Goal: Transaction & Acquisition: Subscribe to service/newsletter

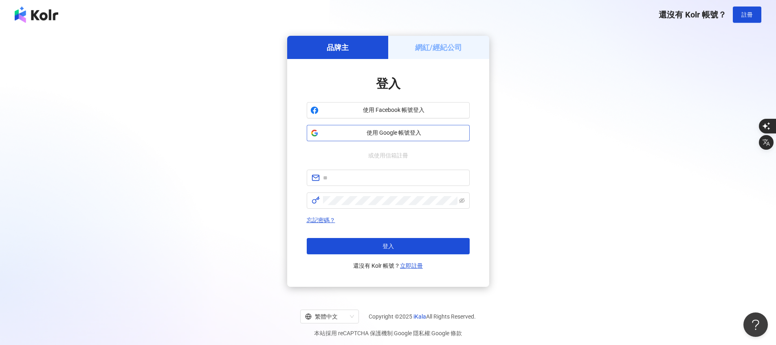
click at [383, 134] on span "使用 Google 帳號登入" at bounding box center [394, 133] width 144 height 8
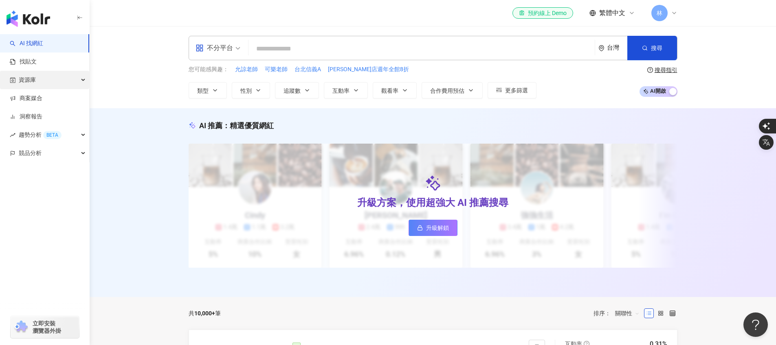
click at [37, 76] on div "資源庫" at bounding box center [44, 80] width 89 height 18
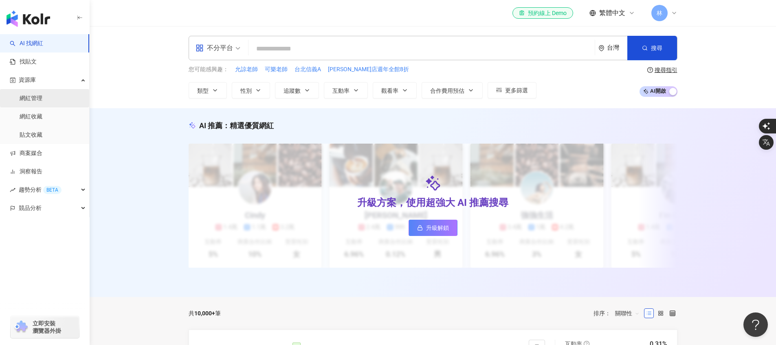
click at [42, 100] on link "網紅管理" at bounding box center [31, 98] width 23 height 8
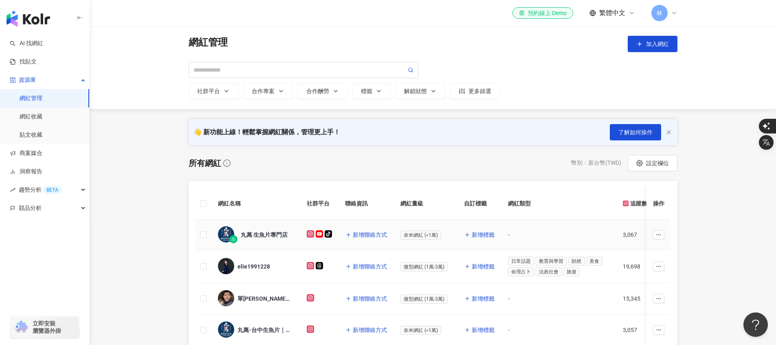
click at [271, 237] on div "丸萬 生魚片專門店" at bounding box center [264, 235] width 47 height 8
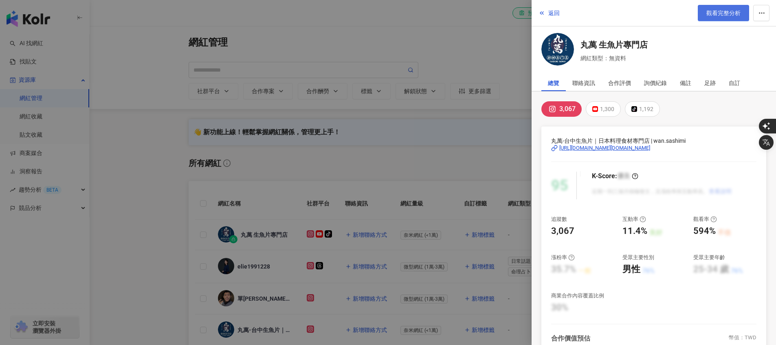
click at [727, 18] on link "觀看完整分析" at bounding box center [723, 13] width 51 height 16
click at [378, 134] on div at bounding box center [388, 172] width 776 height 345
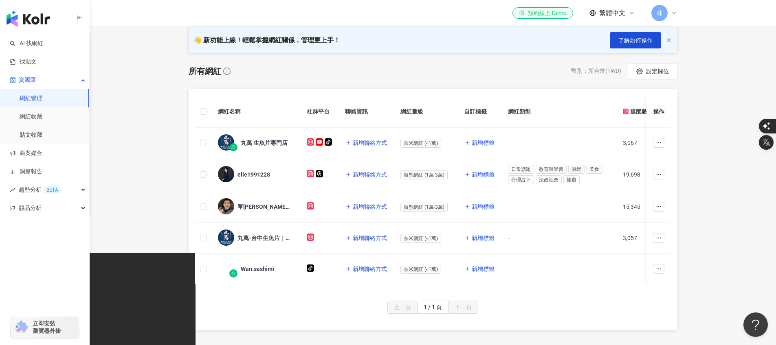
scroll to position [120, 0]
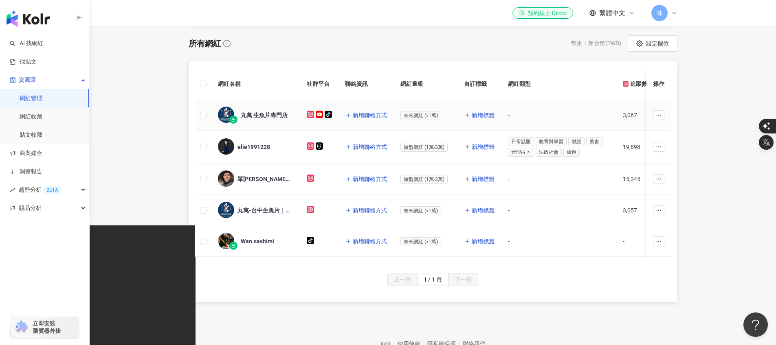
click at [260, 120] on div "丸萬 生魚片專門店" at bounding box center [256, 115] width 76 height 17
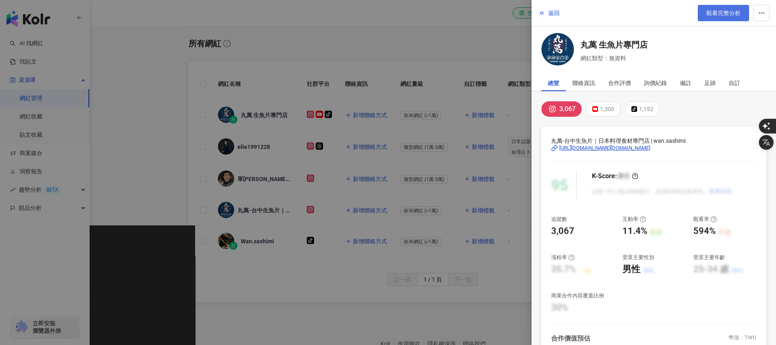
click at [721, 15] on span "觀看完整分析" at bounding box center [723, 13] width 34 height 7
click at [591, 86] on div "聯絡資訊" at bounding box center [583, 83] width 23 height 16
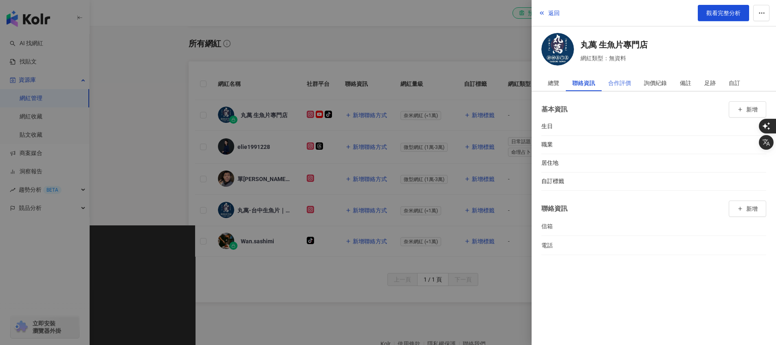
click at [636, 85] on div "合作評價" at bounding box center [620, 83] width 36 height 16
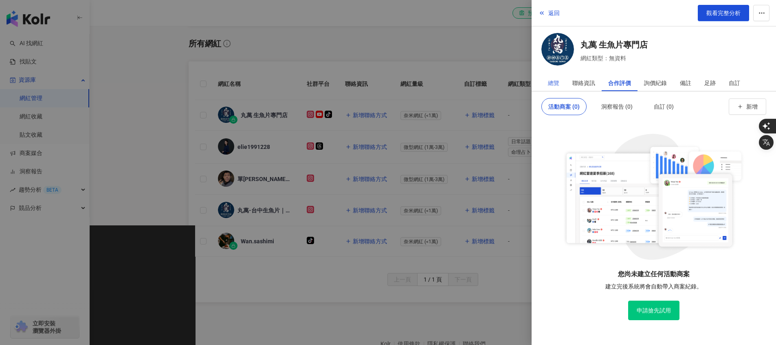
click at [560, 85] on div "總覽" at bounding box center [553, 83] width 24 height 16
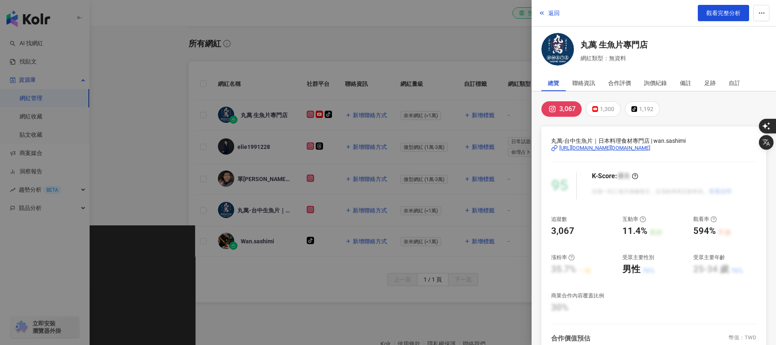
click at [420, 30] on div at bounding box center [388, 172] width 776 height 345
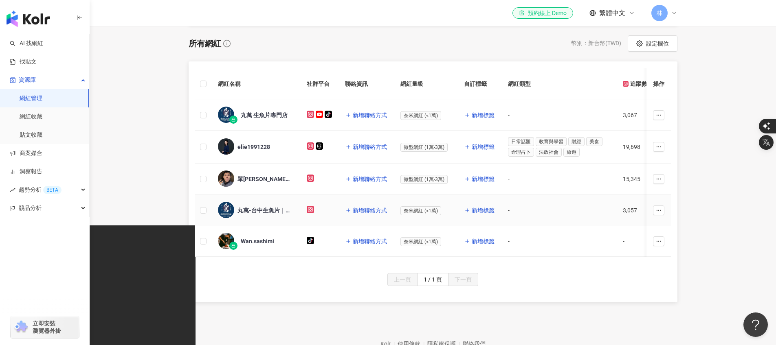
click at [261, 218] on div "丸萬-台中生魚片｜日本料理食材專門店" at bounding box center [256, 210] width 76 height 17
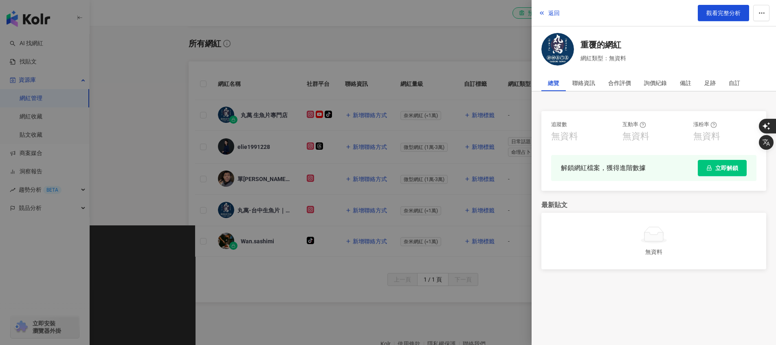
click at [420, 45] on div at bounding box center [388, 172] width 776 height 345
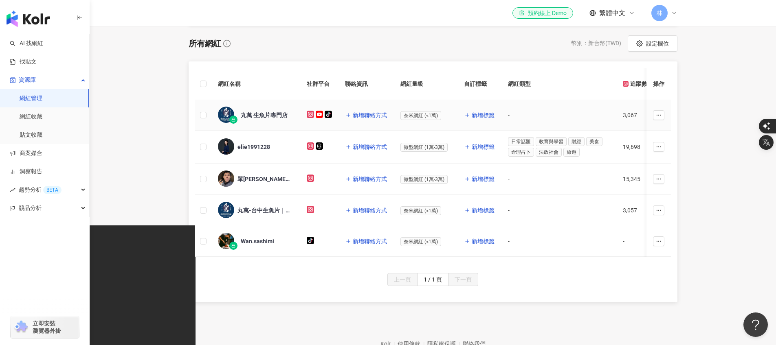
click at [263, 113] on div "丸萬 生魚片專門店" at bounding box center [264, 115] width 47 height 8
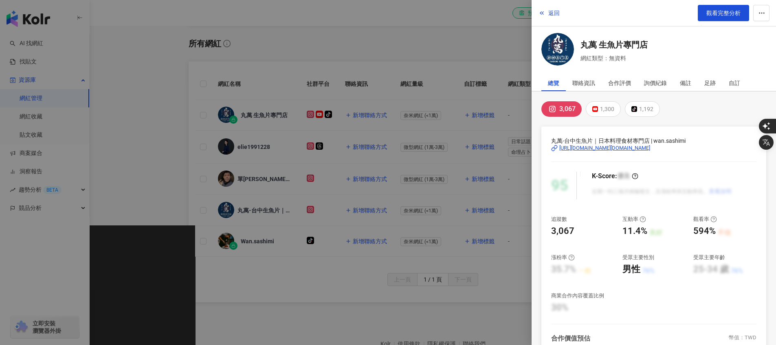
click at [373, 27] on div at bounding box center [388, 172] width 776 height 345
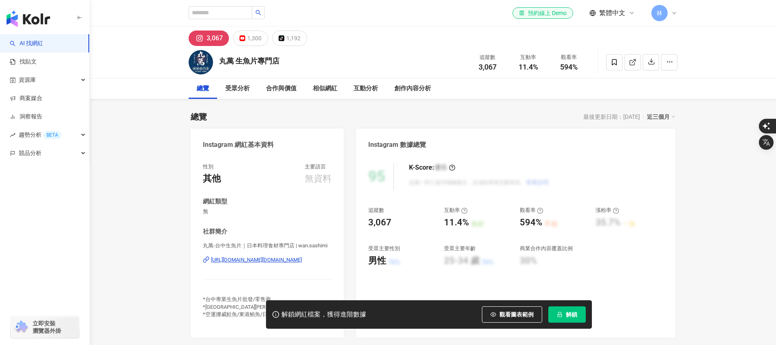
click at [582, 315] on button "解鎖" at bounding box center [566, 315] width 37 height 16
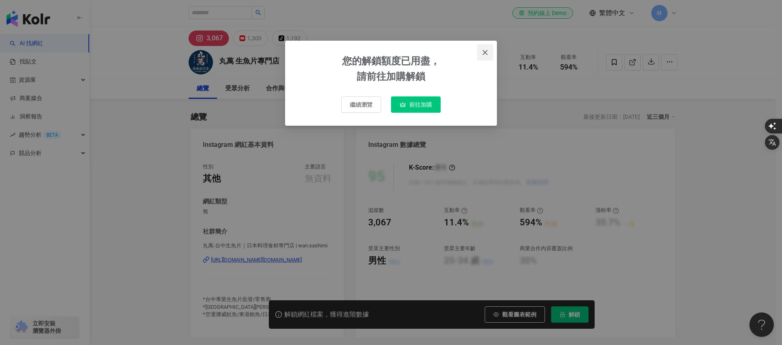
click at [485, 54] on icon "close" at bounding box center [485, 52] width 7 height 7
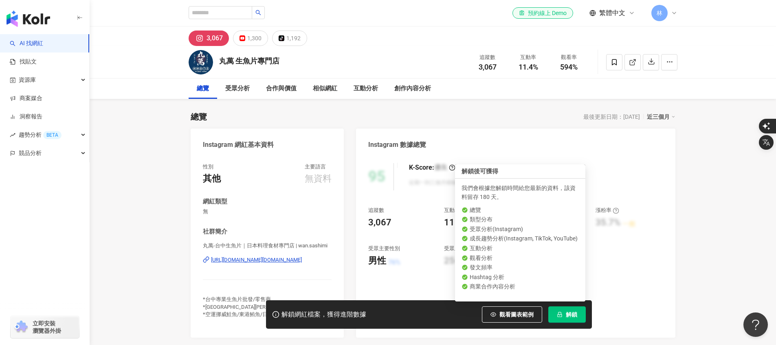
click at [567, 318] on span "解鎖" at bounding box center [571, 315] width 11 height 7
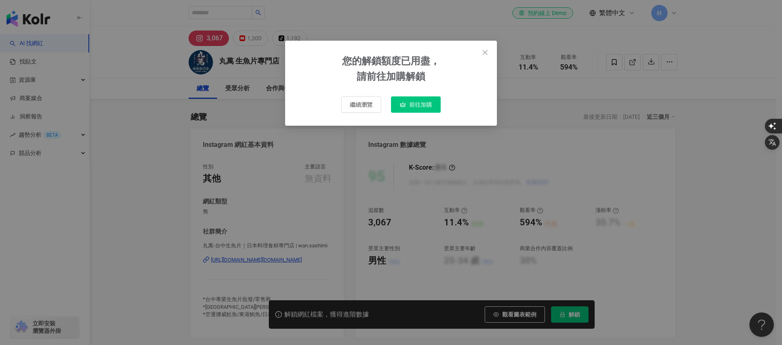
click at [421, 99] on button "前往加購" at bounding box center [416, 105] width 50 height 16
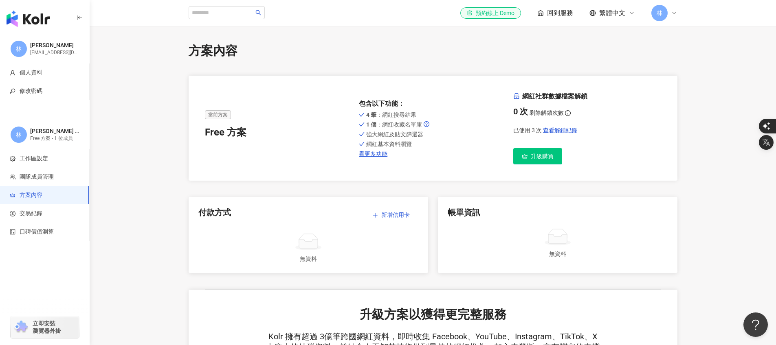
click at [561, 159] on link "升級購買" at bounding box center [537, 156] width 49 height 16
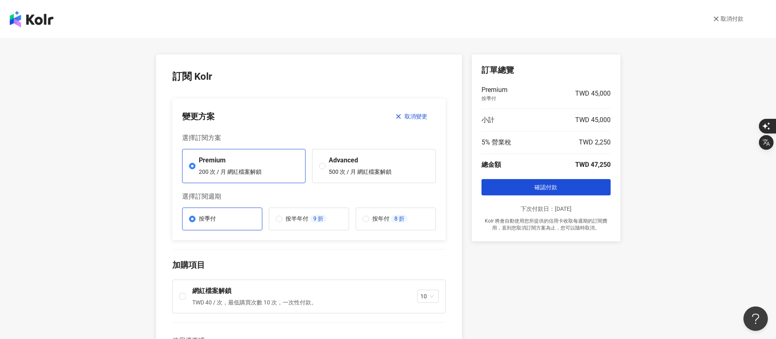
click at [192, 298] on div "網紅檔案解鎖 TWD 40 / 次，最低購買次數 10 次，一次性付款。" at bounding box center [254, 297] width 125 height 20
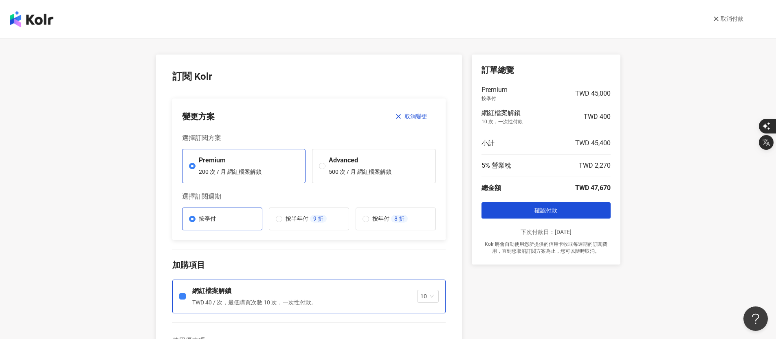
drag, startPoint x: 222, startPoint y: 218, endPoint x: 219, endPoint y: 200, distance: 18.1
click at [222, 218] on label "按季付" at bounding box center [222, 219] width 80 height 23
click at [199, 167] on div "Premium 200 次 / 月 網紅檔案解鎖" at bounding box center [230, 166] width 63 height 20
click at [410, 117] on span "取消變更" at bounding box center [415, 116] width 23 height 7
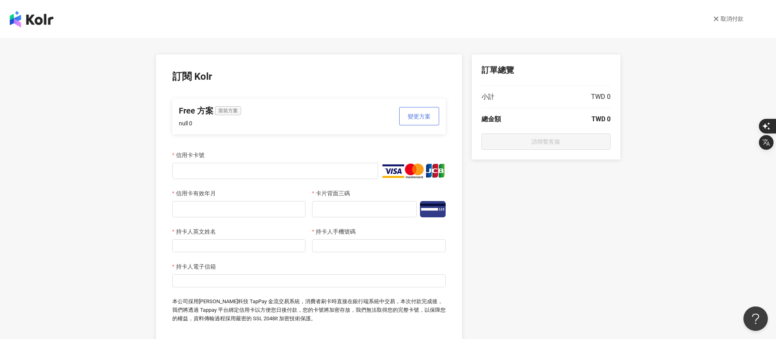
click at [420, 117] on span "變更方案" at bounding box center [419, 116] width 23 height 7
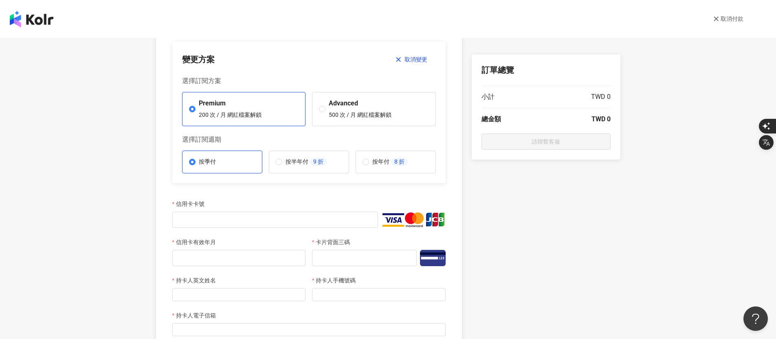
scroll to position [55, 0]
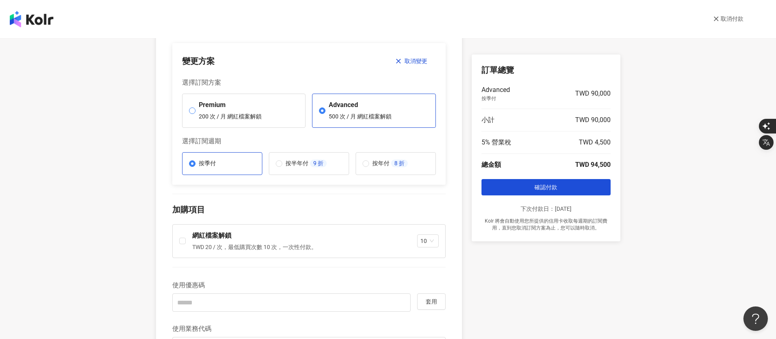
click at [185, 112] on label "Premium 200 次 / 月 網紅檔案解鎖" at bounding box center [244, 111] width 124 height 34
